Goal: Information Seeking & Learning: Learn about a topic

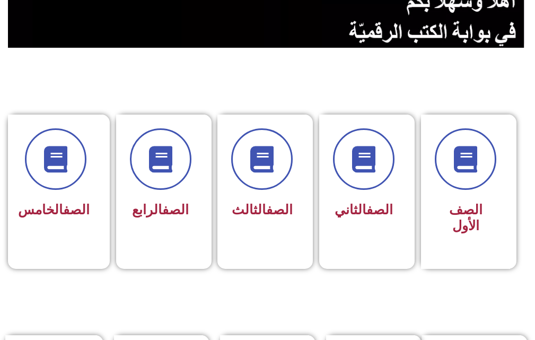
scroll to position [212, 0]
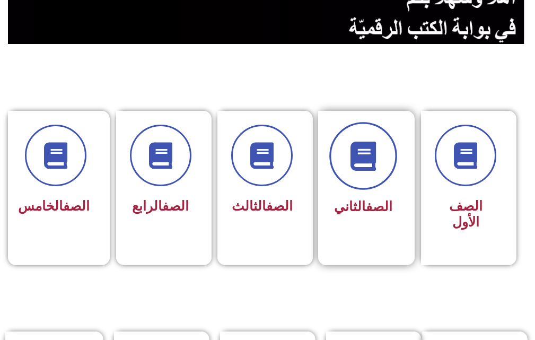
click at [369, 172] on span at bounding box center [363, 156] width 68 height 68
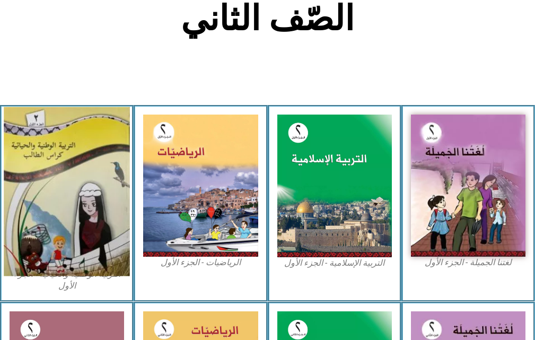
scroll to position [262, 0]
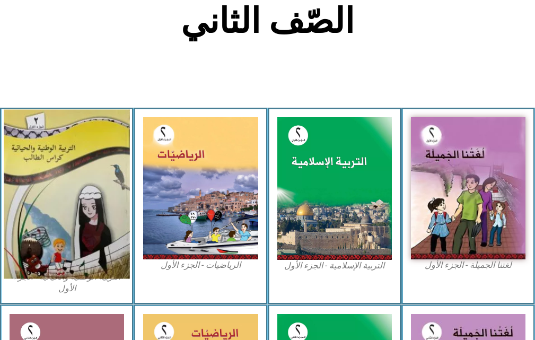
click at [90, 194] on img at bounding box center [67, 194] width 126 height 169
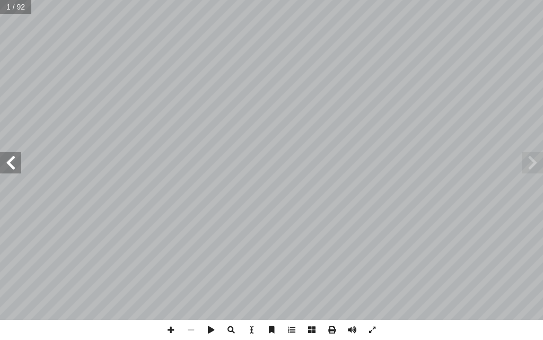
click at [13, 167] on span at bounding box center [10, 162] width 21 height 21
click at [13, 168] on span at bounding box center [10, 162] width 21 height 21
click at [525, 160] on span at bounding box center [531, 162] width 21 height 21
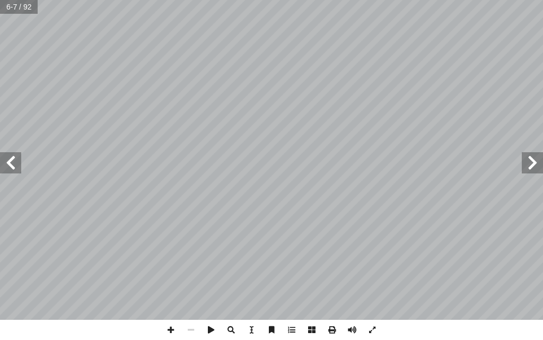
click at [7, 163] on span at bounding box center [10, 162] width 21 height 21
click at [20, 173] on span at bounding box center [10, 162] width 21 height 21
click at [12, 163] on span at bounding box center [10, 162] width 21 height 21
click at [178, 331] on span at bounding box center [171, 330] width 20 height 20
click at [171, 332] on span at bounding box center [171, 330] width 20 height 20
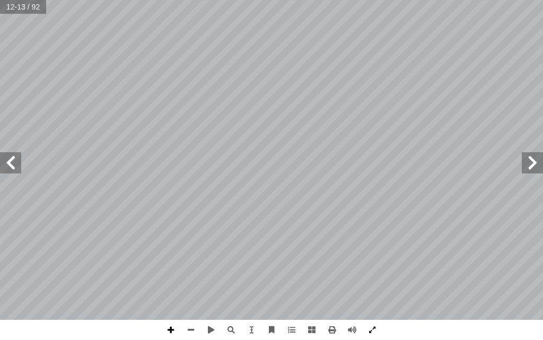
click at [171, 331] on span at bounding box center [171, 330] width 20 height 20
click at [193, 330] on span at bounding box center [191, 330] width 20 height 20
drag, startPoint x: 165, startPoint y: 329, endPoint x: 171, endPoint y: 324, distance: 6.8
click at [165, 327] on span at bounding box center [171, 330] width 20 height 20
click at [193, 331] on span at bounding box center [191, 330] width 20 height 20
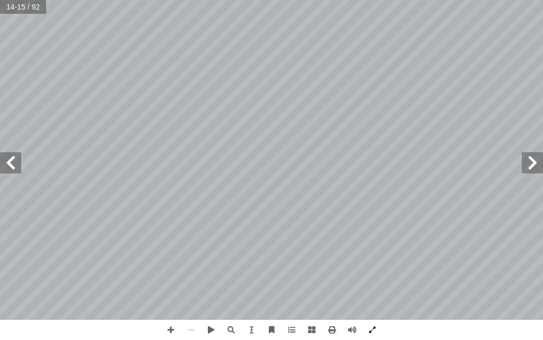
click at [538, 164] on span at bounding box center [531, 162] width 21 height 21
click at [171, 326] on span at bounding box center [171, 330] width 20 height 20
